Goal: Task Accomplishment & Management: Use online tool/utility

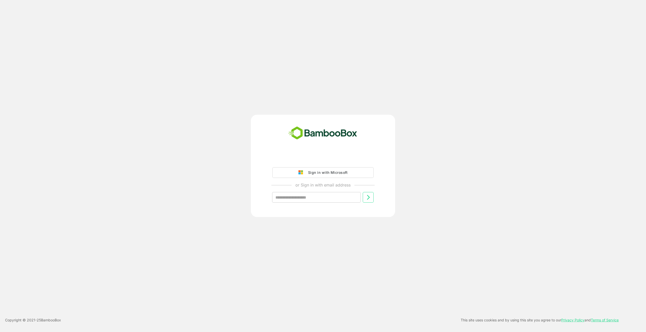
click at [311, 171] on div "Sign in with Microsoft" at bounding box center [326, 172] width 42 height 7
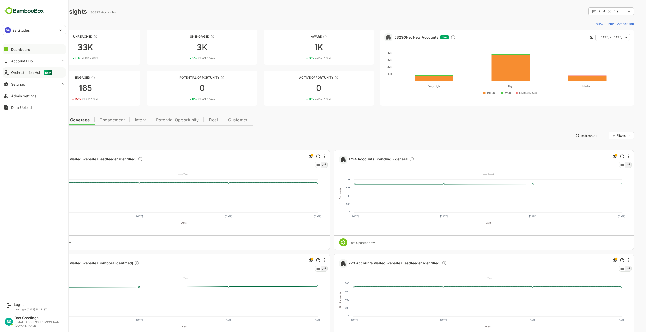
click at [25, 71] on div "Orchestration Hub New" at bounding box center [31, 72] width 41 height 5
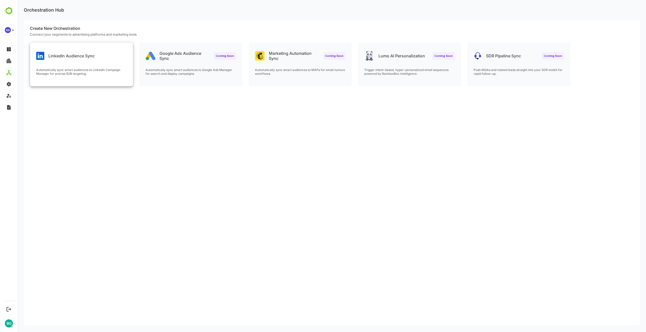
click at [82, 68] on div "LinkedIn Audience Sync Automatically sync smart audiences to LinkedIn Campaign …" at bounding box center [81, 65] width 103 height 44
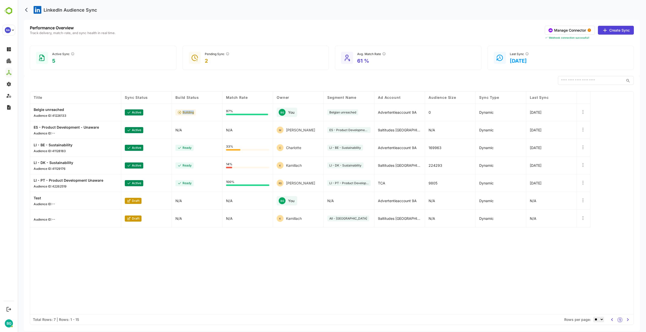
drag, startPoint x: 196, startPoint y: 112, endPoint x: 174, endPoint y: 114, distance: 22.2
click at [174, 114] on div "building" at bounding box center [197, 113] width 51 height 18
drag, startPoint x: 174, startPoint y: 114, endPoint x: 200, endPoint y: 112, distance: 25.9
click at [200, 112] on div "building" at bounding box center [197, 113] width 51 height 18
click at [582, 111] on icon at bounding box center [582, 112] width 5 height 5
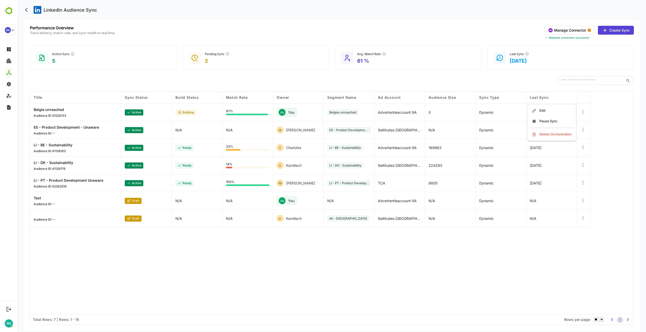
click at [582, 111] on icon at bounding box center [582, 112] width 5 height 5
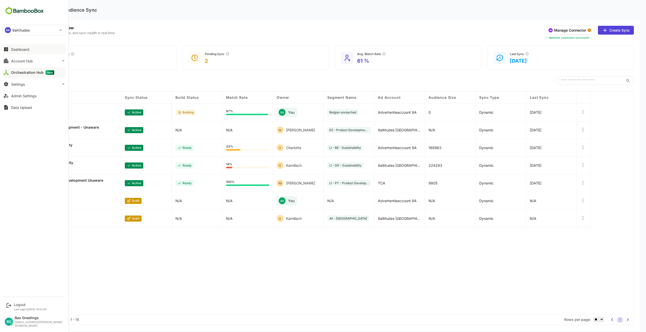
click at [18, 50] on div "Dashboard" at bounding box center [20, 49] width 18 height 4
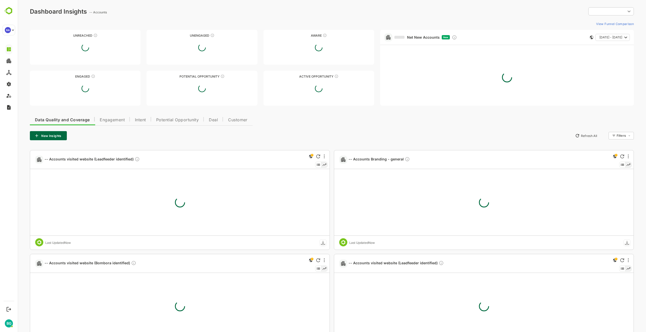
type input "**********"
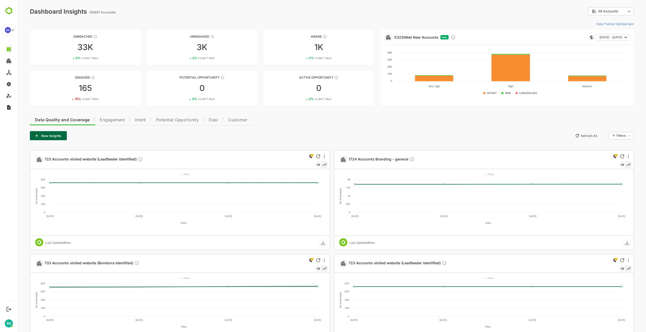
click at [418, 135] on div "New Insights Refresh All Filters ​" at bounding box center [332, 135] width 604 height 9
